Goal: Unclear

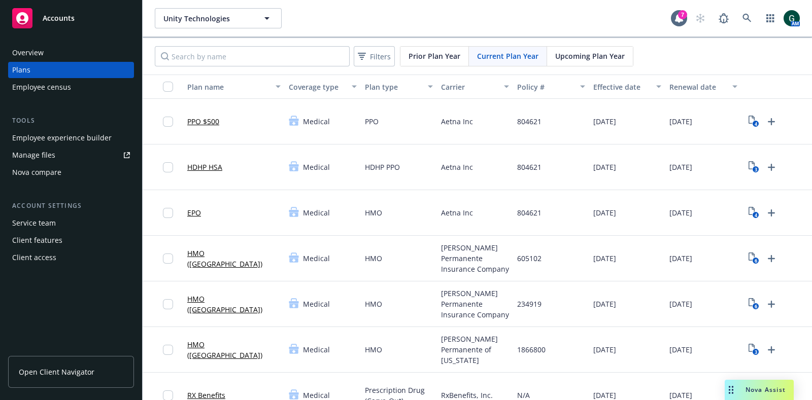
scroll to position [9, 0]
